Goal: Task Accomplishment & Management: Manage account settings

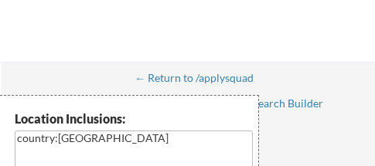
select select ""applied""
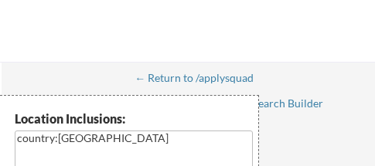
select select ""applied""
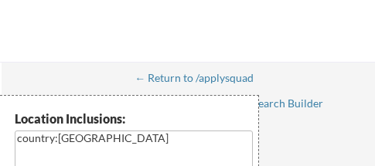
select select ""pending""
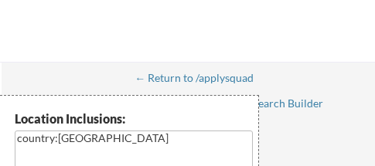
select select ""pending""
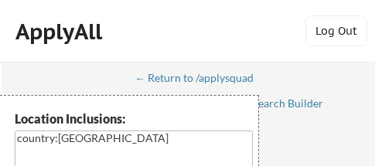
select select ""pending""
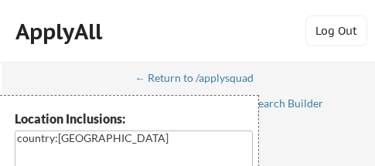
select select ""pending""
